Goal: Task Accomplishment & Management: Manage account settings

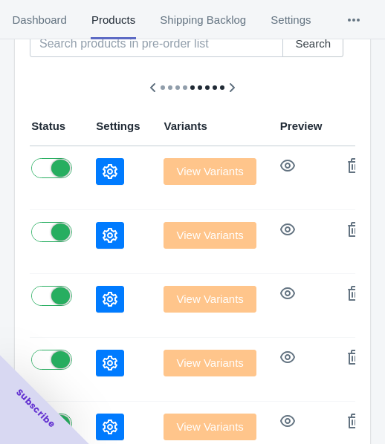
scroll to position [91, 0]
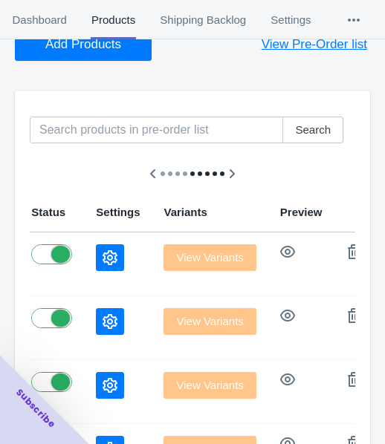
click at [103, 264] on icon "button" at bounding box center [110, 257] width 15 height 15
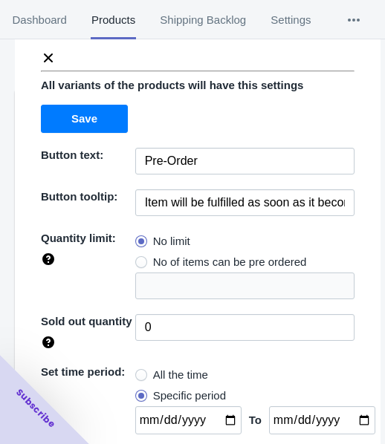
scroll to position [0, 0]
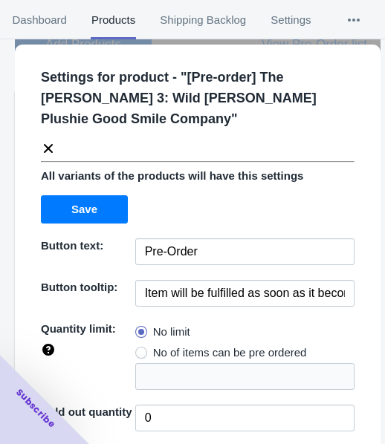
click at [45, 141] on icon at bounding box center [48, 148] width 15 height 15
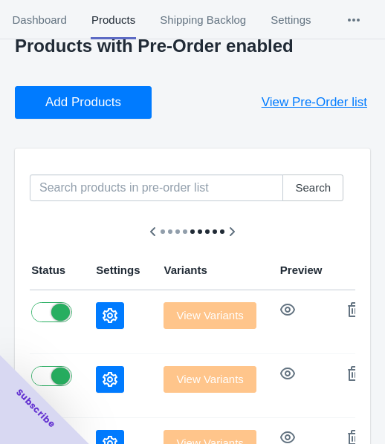
scroll to position [17, 0]
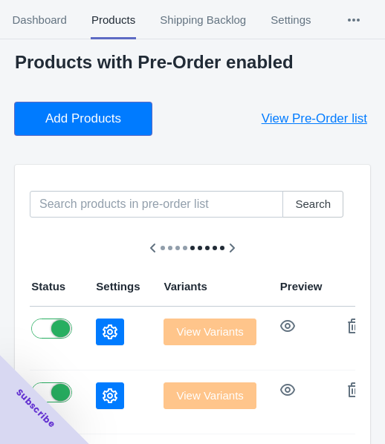
click at [91, 129] on button "Add Products" at bounding box center [83, 119] width 137 height 33
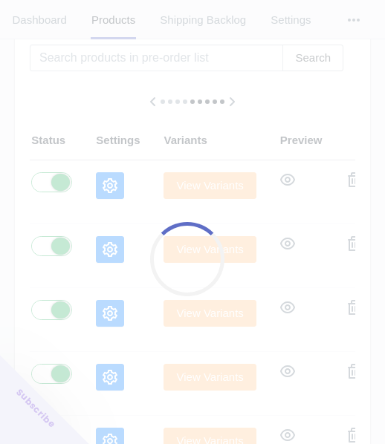
scroll to position [166, 0]
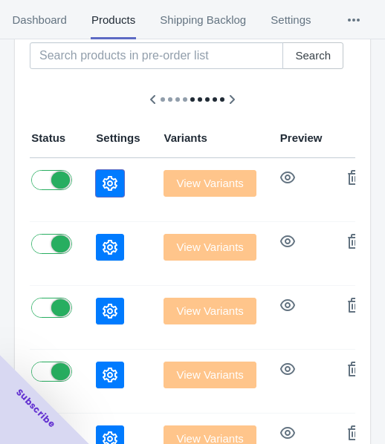
click at [96, 184] on button "button" at bounding box center [110, 183] width 28 height 27
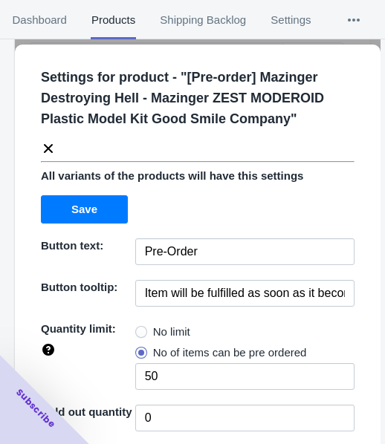
click at [144, 326] on label "No limit" at bounding box center [162, 332] width 55 height 21
click at [140, 328] on input "No limit" at bounding box center [139, 328] width 1 height 1
radio input "true"
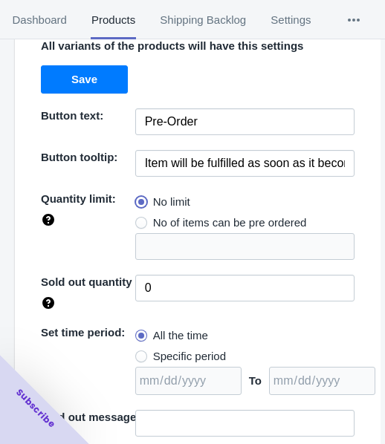
scroll to position [216, 0]
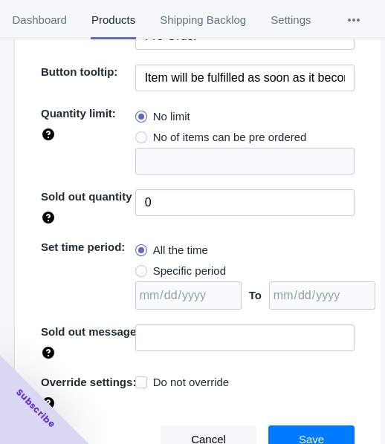
click at [178, 270] on span "Specific period" at bounding box center [189, 271] width 73 height 15
click at [140, 268] on input "Specific period" at bounding box center [139, 268] width 1 height 1
radio input "true"
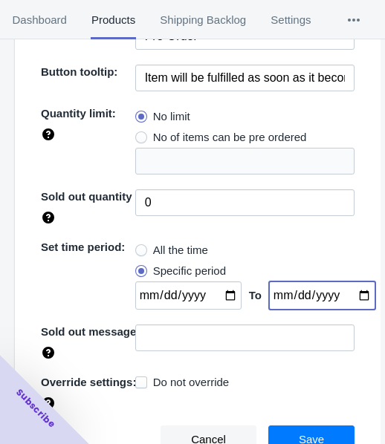
click at [350, 296] on input "date" at bounding box center [322, 296] width 106 height 28
type input "[DATE]"
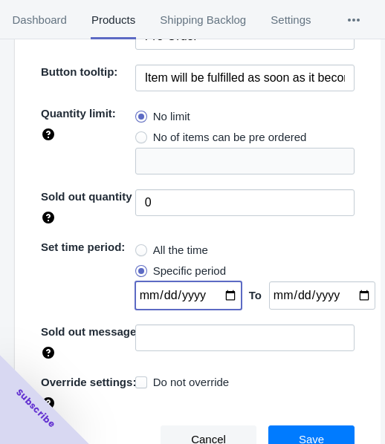
click at [217, 290] on input "date" at bounding box center [188, 296] width 106 height 28
type input "[DATE]"
click at [299, 434] on span "Save" at bounding box center [311, 440] width 25 height 12
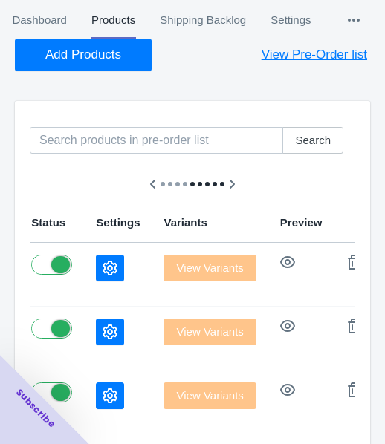
scroll to position [17, 0]
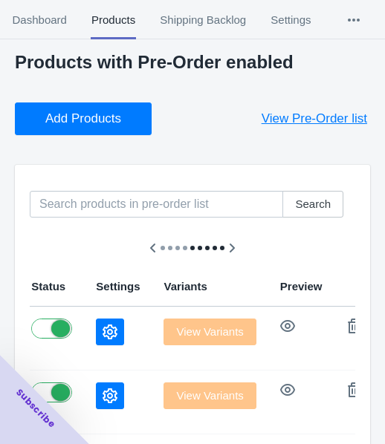
click at [125, 130] on button "Add Products" at bounding box center [83, 119] width 137 height 33
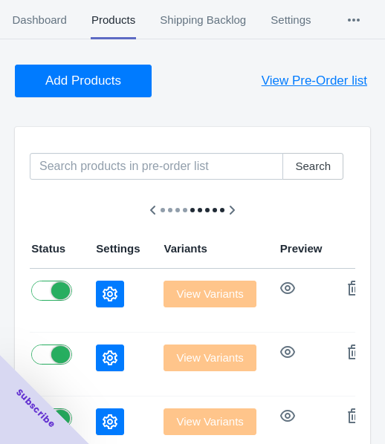
scroll to position [91, 0]
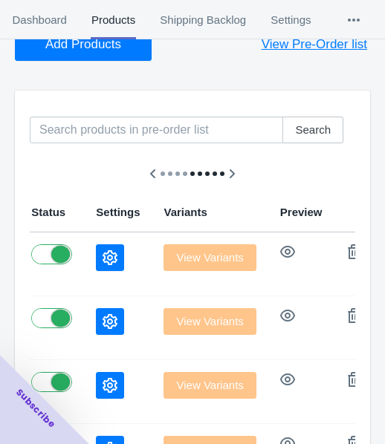
click at [96, 262] on button "button" at bounding box center [110, 257] width 28 height 27
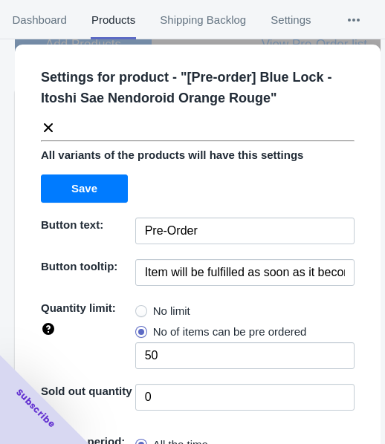
click at [171, 316] on span "No limit" at bounding box center [171, 311] width 37 height 15
click at [140, 308] on input "No limit" at bounding box center [139, 308] width 1 height 1
radio input "true"
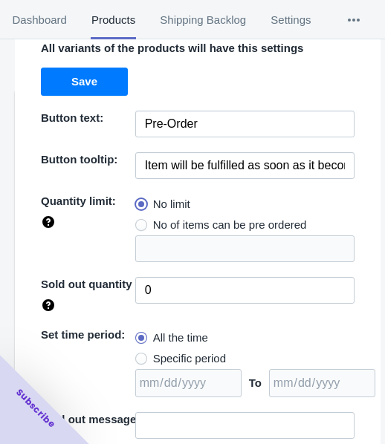
scroll to position [195, 0]
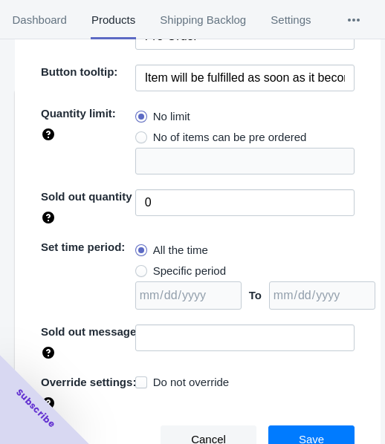
click at [189, 265] on span "Specific period" at bounding box center [189, 271] width 73 height 15
click at [140, 268] on input "Specific period" at bounding box center [139, 268] width 1 height 1
radio input "true"
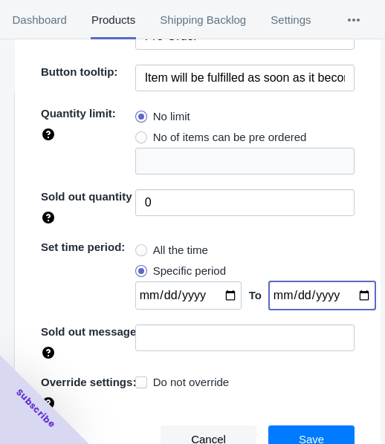
click at [349, 297] on input "date" at bounding box center [322, 296] width 106 height 28
type input "[DATE]"
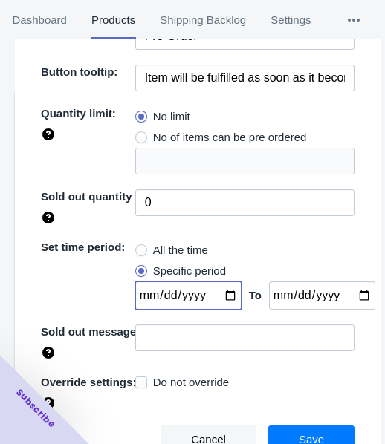
click at [218, 290] on input "date" at bounding box center [188, 296] width 106 height 28
type input "[DATE]"
click at [302, 426] on button "Save" at bounding box center [311, 440] width 86 height 28
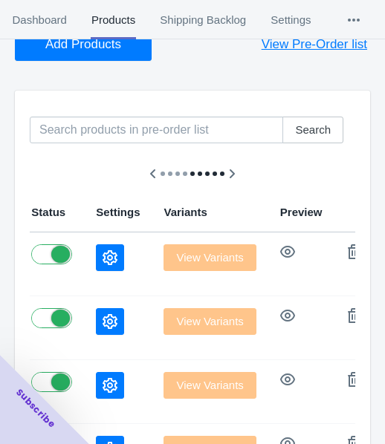
scroll to position [17, 0]
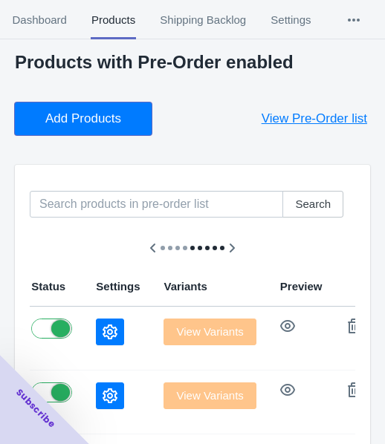
click at [91, 112] on span "Add Products" at bounding box center [83, 118] width 76 height 15
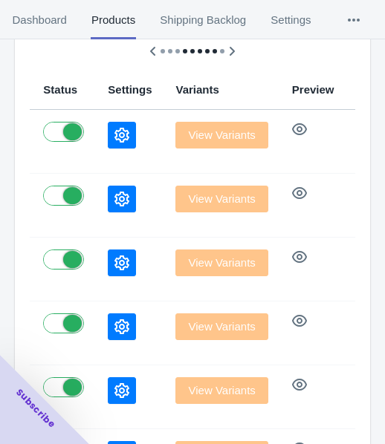
scroll to position [240, 0]
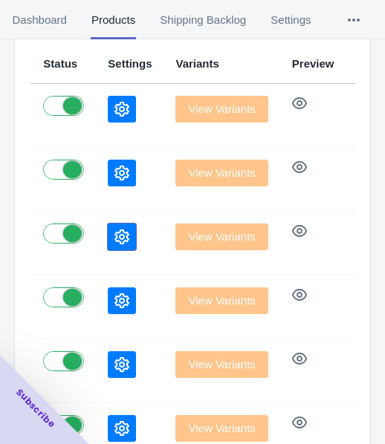
click at [108, 227] on button "button" at bounding box center [122, 237] width 28 height 27
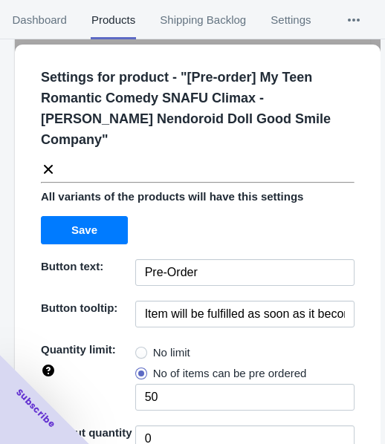
click at [175, 354] on span "No limit" at bounding box center [171, 353] width 37 height 15
click at [140, 350] on input "No limit" at bounding box center [139, 349] width 1 height 1
radio input "true"
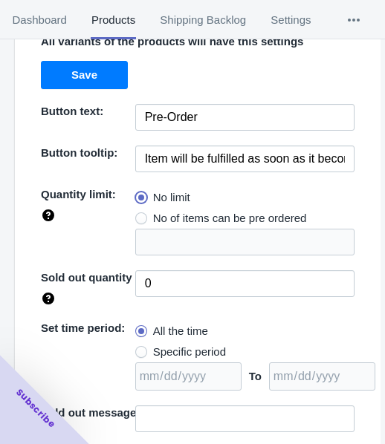
scroll to position [236, 0]
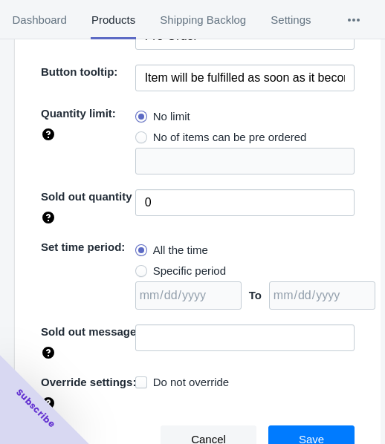
click at [197, 276] on span "Specific period" at bounding box center [189, 271] width 73 height 15
click at [140, 268] on input "Specific period" at bounding box center [139, 268] width 1 height 1
radio input "true"
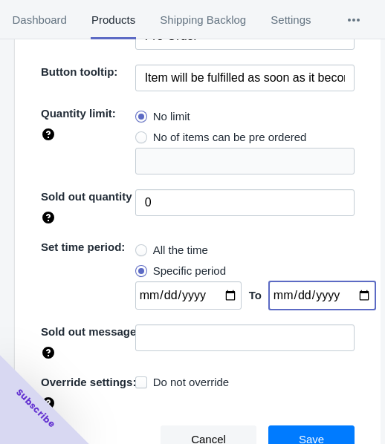
click at [346, 292] on input "date" at bounding box center [322, 296] width 106 height 28
type input "[DATE]"
click at [221, 296] on input "date" at bounding box center [188, 296] width 106 height 28
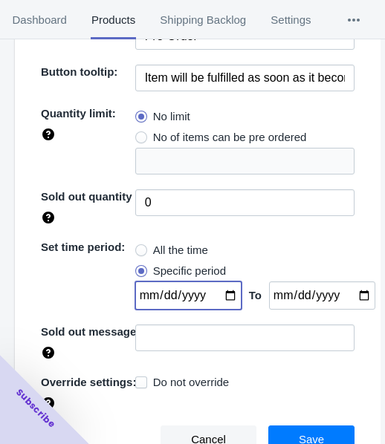
type input "[DATE]"
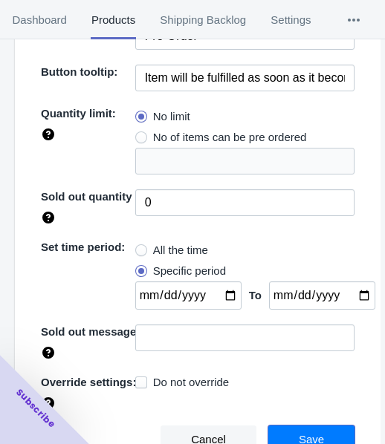
click at [286, 432] on button "Save" at bounding box center [311, 440] width 86 height 28
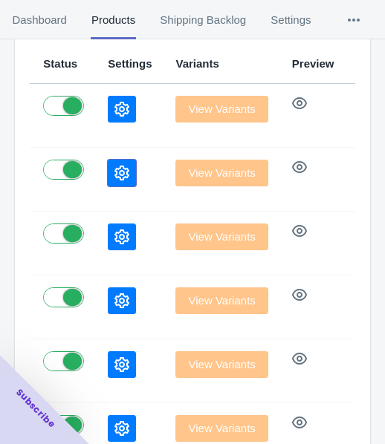
click at [114, 166] on icon "button" at bounding box center [121, 173] width 15 height 15
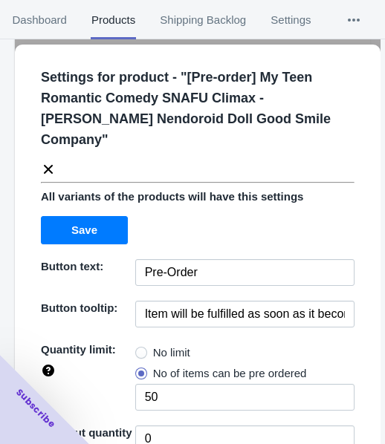
click at [162, 346] on span "No limit" at bounding box center [171, 353] width 37 height 15
click at [140, 349] on input "No limit" at bounding box center [139, 349] width 1 height 1
radio input "true"
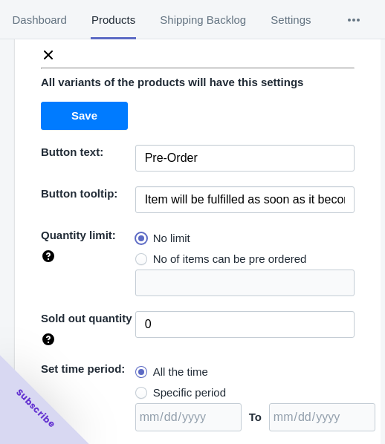
scroll to position [216, 0]
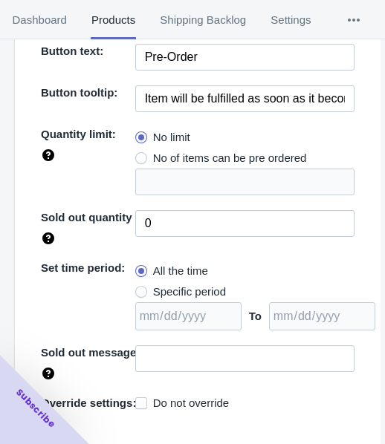
click at [183, 285] on span "Specific period" at bounding box center [189, 292] width 73 height 15
click at [140, 288] on input "Specific period" at bounding box center [139, 288] width 1 height 1
radio input "true"
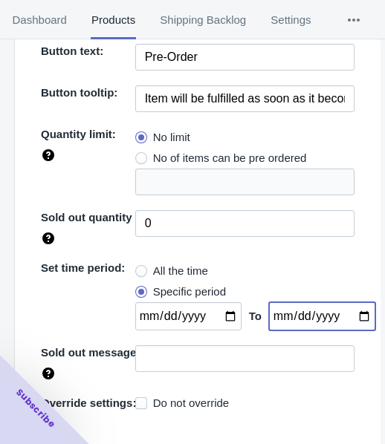
click at [347, 302] on input "date" at bounding box center [322, 316] width 106 height 28
type input "[DATE]"
click at [223, 302] on input "date" at bounding box center [188, 316] width 106 height 28
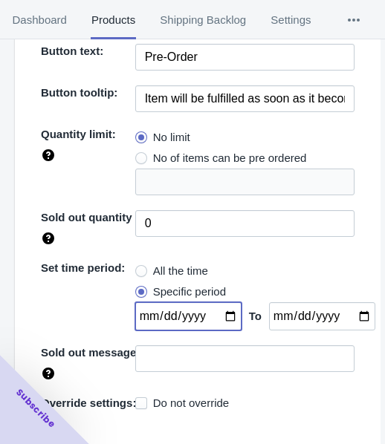
type input "[DATE]"
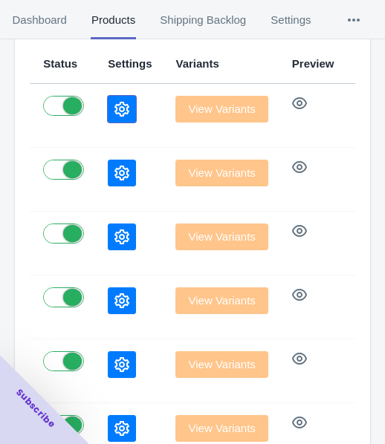
click at [108, 112] on button "button" at bounding box center [122, 109] width 28 height 27
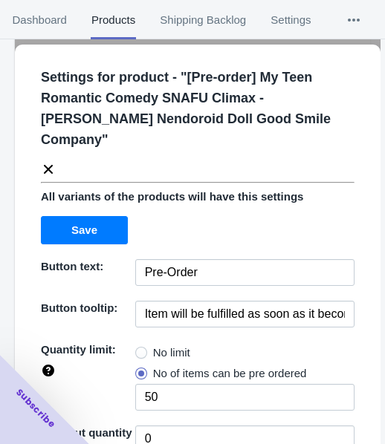
click at [169, 346] on span "No limit" at bounding box center [171, 353] width 37 height 15
click at [140, 349] on input "No limit" at bounding box center [139, 349] width 1 height 1
radio input "true"
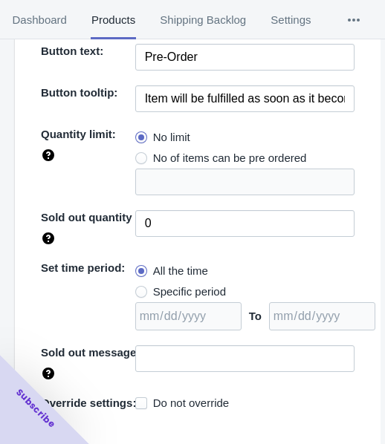
click at [194, 285] on span "Specific period" at bounding box center [189, 292] width 73 height 15
click at [140, 288] on input "Specific period" at bounding box center [139, 288] width 1 height 1
radio input "true"
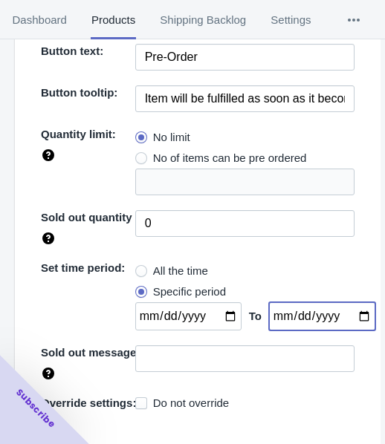
click at [346, 302] on input "date" at bounding box center [322, 316] width 106 height 28
type input "[DATE]"
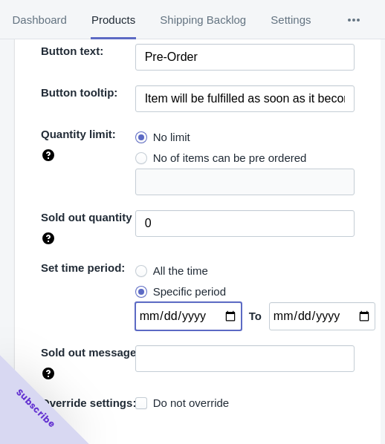
click at [224, 302] on input "date" at bounding box center [188, 316] width 106 height 28
type input "[DATE]"
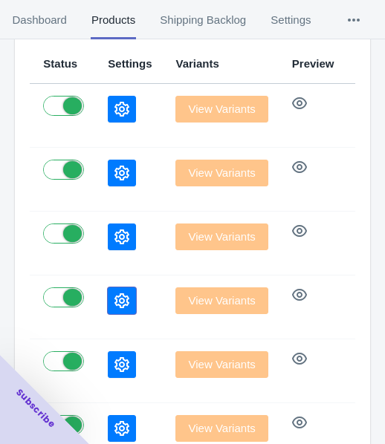
click at [108, 295] on button "button" at bounding box center [122, 301] width 28 height 27
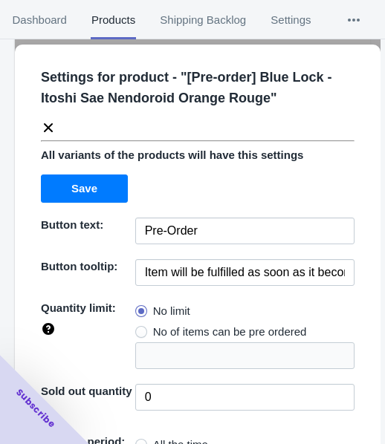
click at [47, 127] on icon at bounding box center [48, 127] width 9 height 9
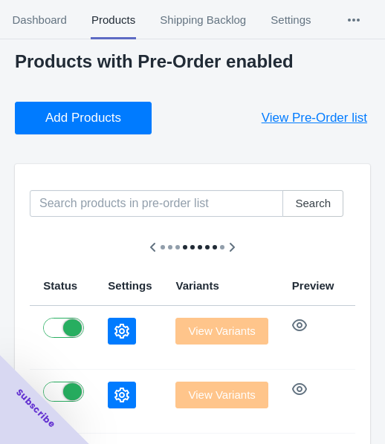
scroll to position [17, 0]
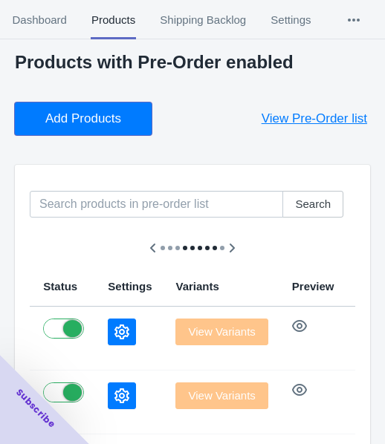
click at [88, 121] on span "Add Products" at bounding box center [83, 118] width 76 height 15
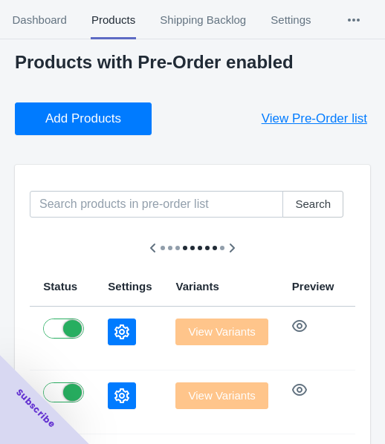
scroll to position [166, 0]
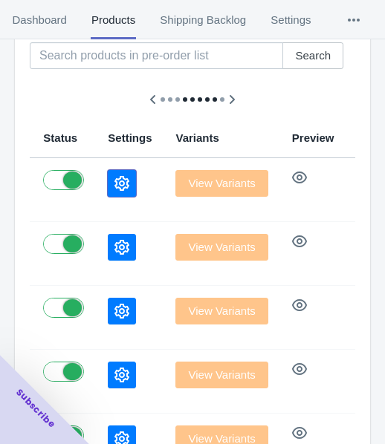
click at [114, 181] on icon "button" at bounding box center [121, 183] width 15 height 15
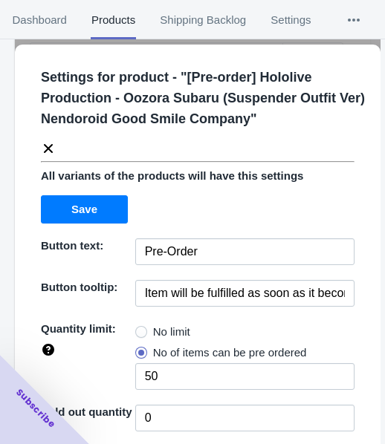
click at [169, 329] on span "No limit" at bounding box center [171, 332] width 37 height 15
click at [140, 329] on input "No limit" at bounding box center [139, 328] width 1 height 1
radio input "true"
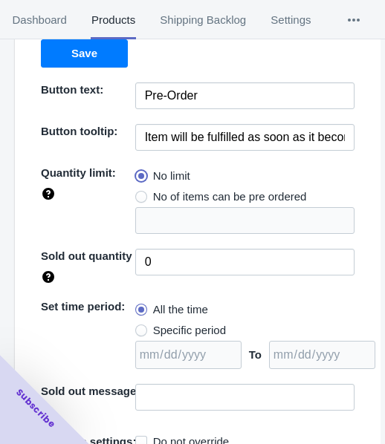
scroll to position [216, 0]
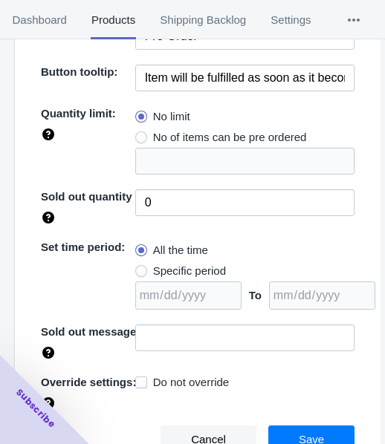
click at [175, 269] on span "Specific period" at bounding box center [189, 271] width 73 height 15
click at [140, 268] on input "Specific period" at bounding box center [139, 268] width 1 height 1
radio input "true"
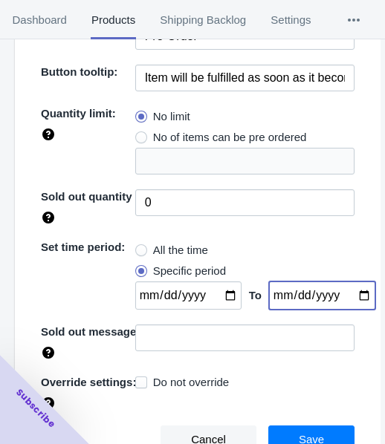
click at [347, 294] on input "date" at bounding box center [322, 296] width 106 height 28
type input "[DATE]"
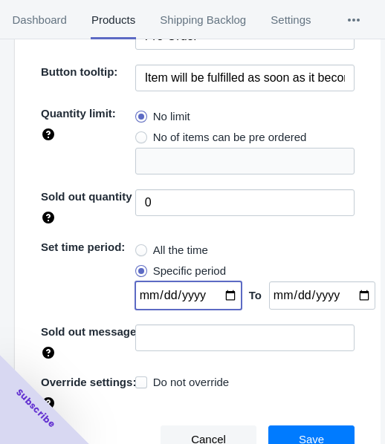
click at [224, 296] on input "date" at bounding box center [188, 296] width 106 height 28
type input "[DATE]"
click at [309, 434] on span "Save" at bounding box center [311, 440] width 25 height 12
